Goal: Information Seeking & Learning: Learn about a topic

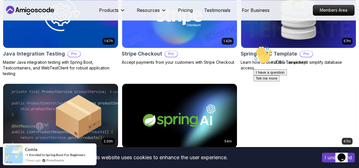
scroll to position [411, 0]
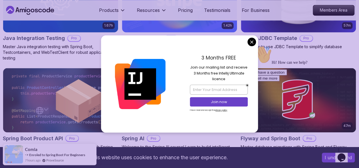
click at [247, 45] on div "3 Months FREE Join our mailing list and receive 3 Months free Intellij Ultimate…" at bounding box center [219, 83] width 79 height 97
click at [223, 87] on input "email" at bounding box center [219, 90] width 58 height 10
type input "[EMAIL_ADDRESS][DOMAIN_NAME]"
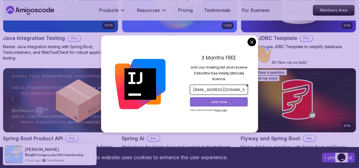
click at [207, 104] on p "Join now" at bounding box center [218, 102] width 47 height 5
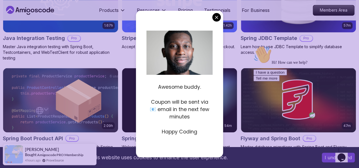
click at [216, 20] on body "This website uses cookies to enhance the user experience. I understand Products…" at bounding box center [179, 110] width 359 height 1043
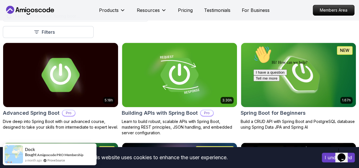
scroll to position [137, 0]
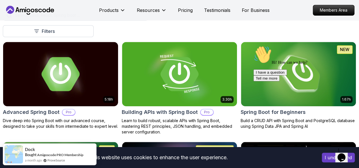
click at [281, 46] on div at bounding box center [304, 46] width 102 height 0
click at [253, 46] on icon "Chat attention grabber" at bounding box center [253, 46] width 0 height 0
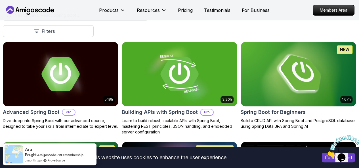
click at [309, 60] on img at bounding box center [298, 73] width 121 height 67
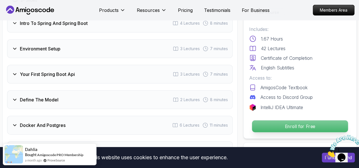
click at [265, 125] on p "Enroll for Free" at bounding box center [300, 127] width 96 height 12
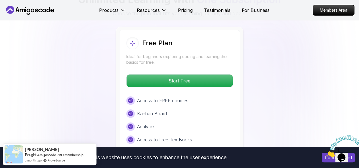
scroll to position [1200, 0]
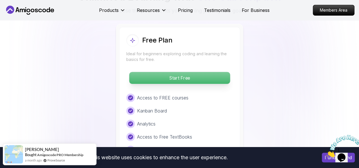
click at [199, 72] on p "Start Free" at bounding box center [179, 78] width 101 height 12
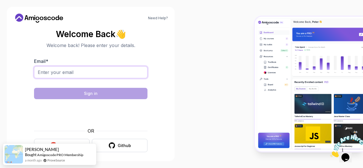
click at [80, 67] on input "Email *" at bounding box center [90, 72] width 113 height 12
click at [53, 142] on icon "button" at bounding box center [53, 145] width 7 height 7
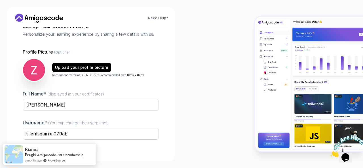
scroll to position [68, 0]
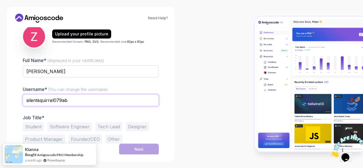
drag, startPoint x: 94, startPoint y: 100, endPoint x: 12, endPoint y: 99, distance: 82.2
click at [12, 99] on div "Need Help? 1 Set Up Your Profile 1 Set Up Your Profile 2 Let's Get to Know You …" at bounding box center [91, 84] width 168 height 155
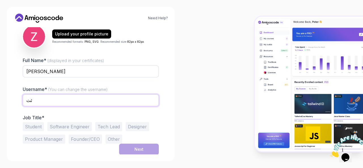
type input "ئ"
type input "zeinadweik"
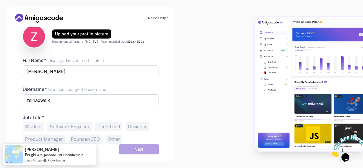
click at [37, 123] on button "Student" at bounding box center [33, 126] width 21 height 9
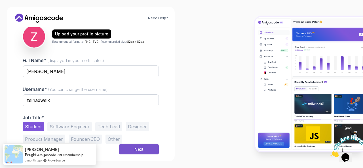
click at [138, 148] on div "Next" at bounding box center [138, 150] width 9 height 6
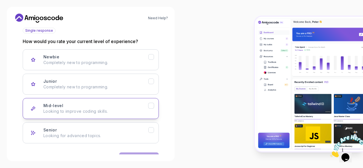
click at [138, 109] on p "Looking to improve coding skills." at bounding box center [95, 112] width 105 height 6
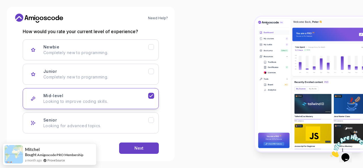
scroll to position [85, 0]
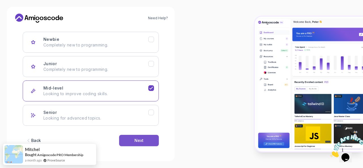
click at [142, 139] on div "Next" at bounding box center [138, 141] width 9 height 6
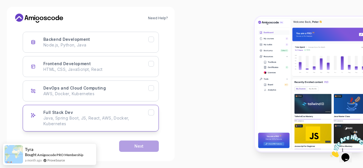
click at [123, 113] on div "Full Stack Dev Java, Spring Boot, JS, React, AWS, Docker, Kubernetes" at bounding box center [95, 118] width 105 height 17
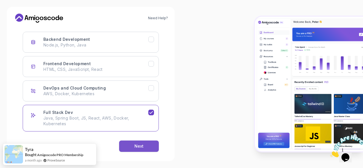
click at [136, 147] on div "Next" at bounding box center [138, 147] width 9 height 6
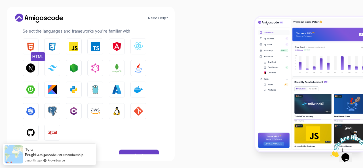
click at [35, 45] on img "button" at bounding box center [30, 46] width 9 height 9
click at [54, 47] on img "button" at bounding box center [52, 46] width 9 height 9
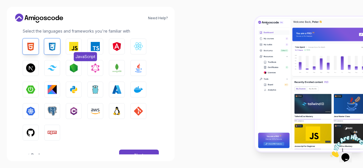
click at [72, 46] on img "button" at bounding box center [73, 46] width 9 height 9
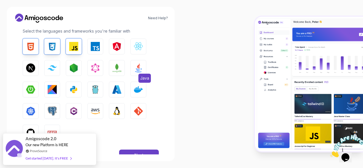
click at [139, 67] on img "button" at bounding box center [138, 68] width 9 height 9
click at [33, 90] on img "button" at bounding box center [30, 89] width 9 height 9
click at [73, 87] on img "button" at bounding box center [73, 89] width 9 height 9
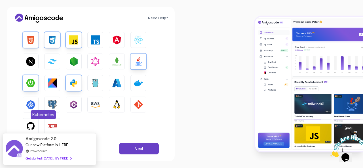
scroll to position [101, 0]
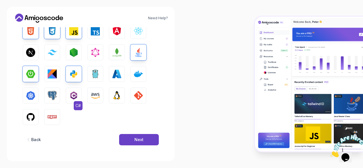
click at [72, 96] on img "button" at bounding box center [73, 95] width 9 height 9
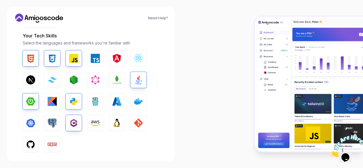
scroll to position [77, 0]
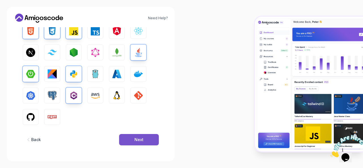
click at [134, 138] on button "Next" at bounding box center [139, 139] width 40 height 11
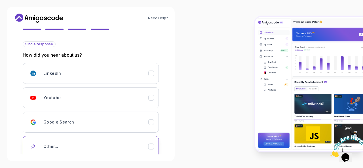
scroll to position [60, 0]
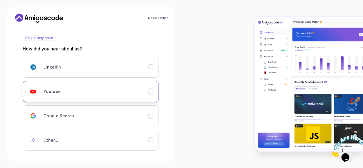
click at [139, 99] on button "Youtube" at bounding box center [91, 91] width 136 height 21
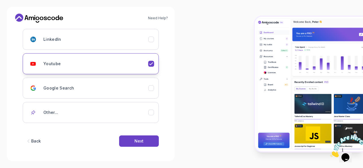
scroll to position [89, 0]
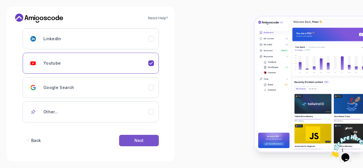
click at [138, 139] on div "Next" at bounding box center [138, 141] width 9 height 6
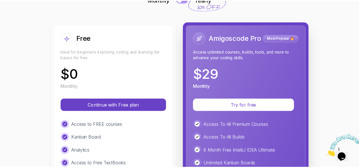
scroll to position [52, 0]
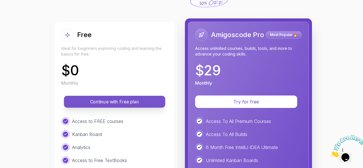
click at [123, 104] on p "Continue with Free plan" at bounding box center [114, 102] width 88 height 7
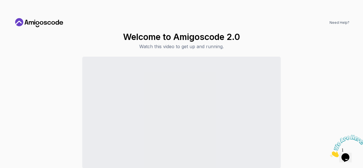
click at [321, 61] on div "Continue to Dashboard" at bounding box center [182, 124] width 336 height 134
click at [294, 105] on div "Continue to Dashboard" at bounding box center [182, 124] width 336 height 134
click at [330, 153] on icon "Close" at bounding box center [330, 155] width 0 height 5
click at [170, 41] on h1 "Welcome to Amigoscode 2.0" at bounding box center [181, 37] width 117 height 10
click at [53, 21] on icon at bounding box center [39, 22] width 51 height 9
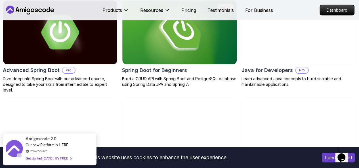
scroll to position [620, 0]
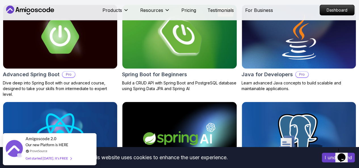
click at [157, 70] on img at bounding box center [179, 36] width 120 height 67
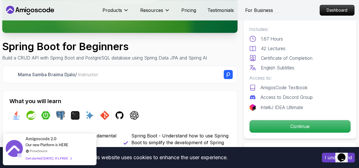
scroll to position [137, 0]
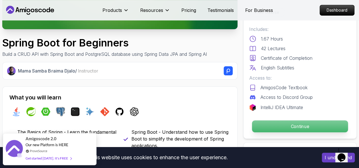
click at [275, 122] on p "Continue" at bounding box center [300, 127] width 96 height 12
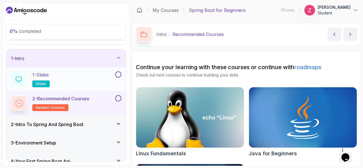
click at [113, 74] on div "1 - Slides slides" at bounding box center [62, 79] width 103 height 16
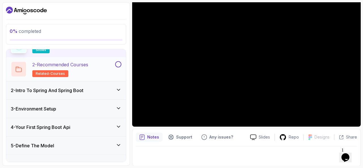
scroll to position [38, 0]
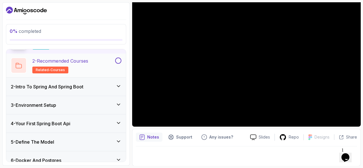
click at [80, 72] on h2 "2 - Recommended Courses related-courses" at bounding box center [60, 66] width 56 height 16
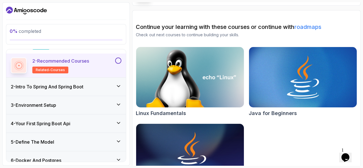
click at [78, 87] on h3 "2 - Intro To Spring And Spring Boot" at bounding box center [47, 86] width 73 height 7
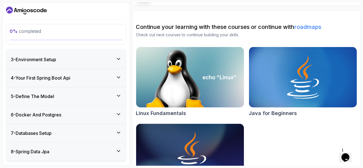
scroll to position [123, 0]
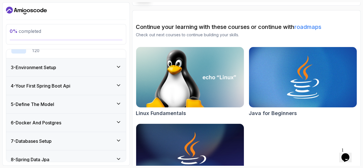
click at [62, 69] on div "3 - Environment Setup" at bounding box center [66, 67] width 111 height 7
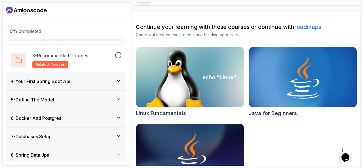
scroll to position [107, 0]
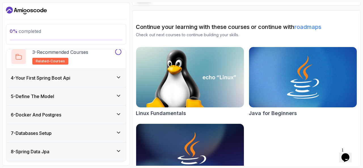
click at [53, 128] on div "7 - Databases Setup" at bounding box center [66, 133] width 120 height 18
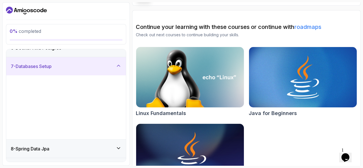
scroll to position [107, 0]
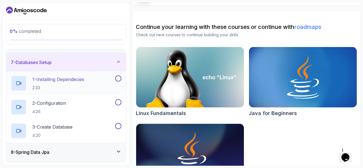
click at [58, 82] on h2 "1 - Installing Dependecies 2:33" at bounding box center [58, 83] width 52 height 15
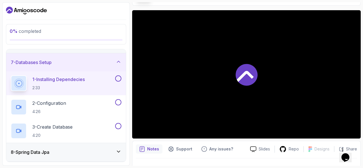
click at [248, 76] on icon at bounding box center [247, 75] width 22 height 22
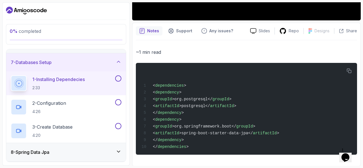
scroll to position [161, 0]
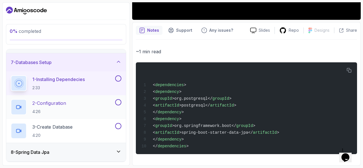
click at [103, 101] on div "2 - Configuration 4:26" at bounding box center [62, 107] width 103 height 16
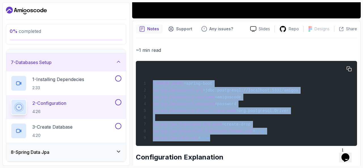
drag, startPoint x: 212, startPoint y: 139, endPoint x: 147, endPoint y: 75, distance: 91.7
click at [147, 75] on div "spring.application.name =spring-boot spring.datasource.url =jdbc:postgresql://l…" at bounding box center [246, 103] width 212 height 78
copy code "spring.application.name =spring-boot spring.datasource.url =jdbc:postgresql://l…"
